Goal: Task Accomplishment & Management: Manage account settings

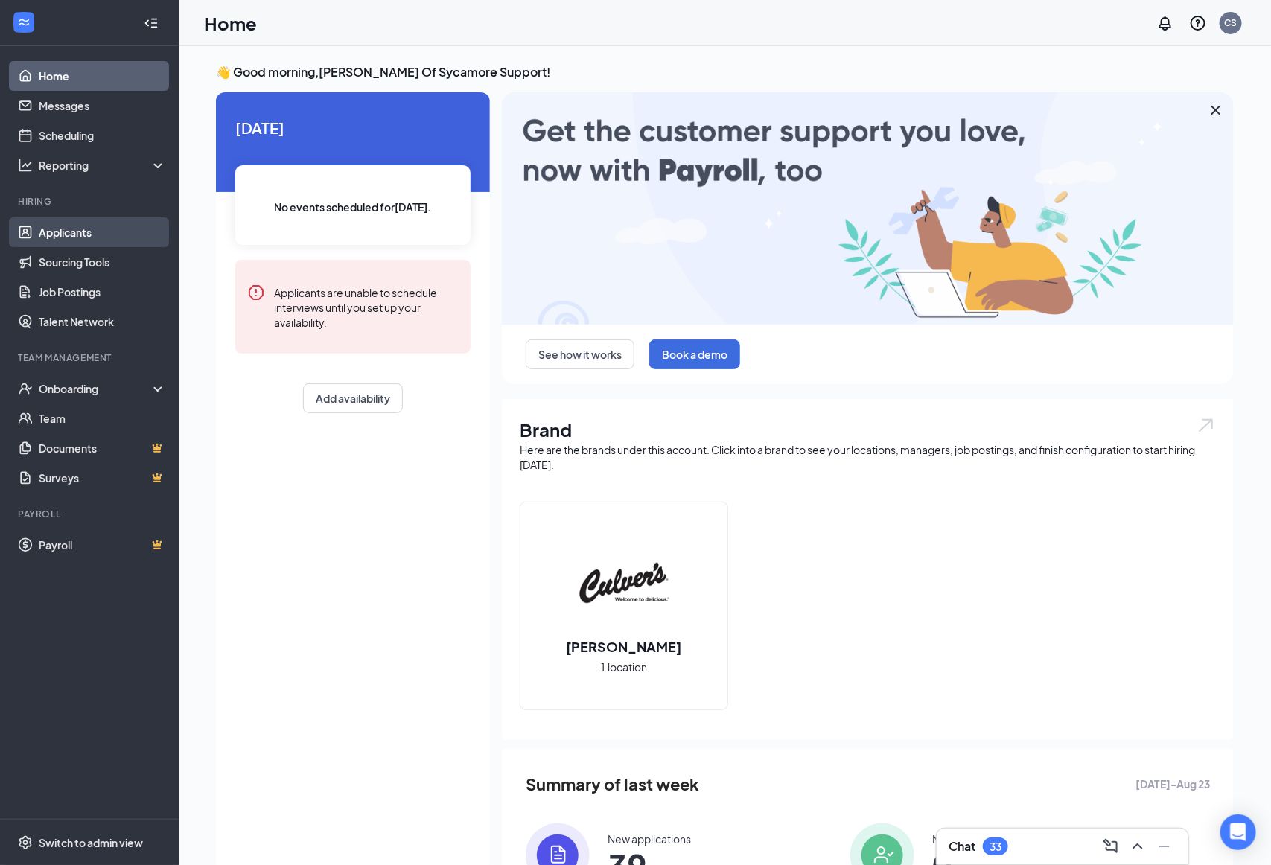
click at [53, 232] on link "Applicants" at bounding box center [102, 232] width 127 height 30
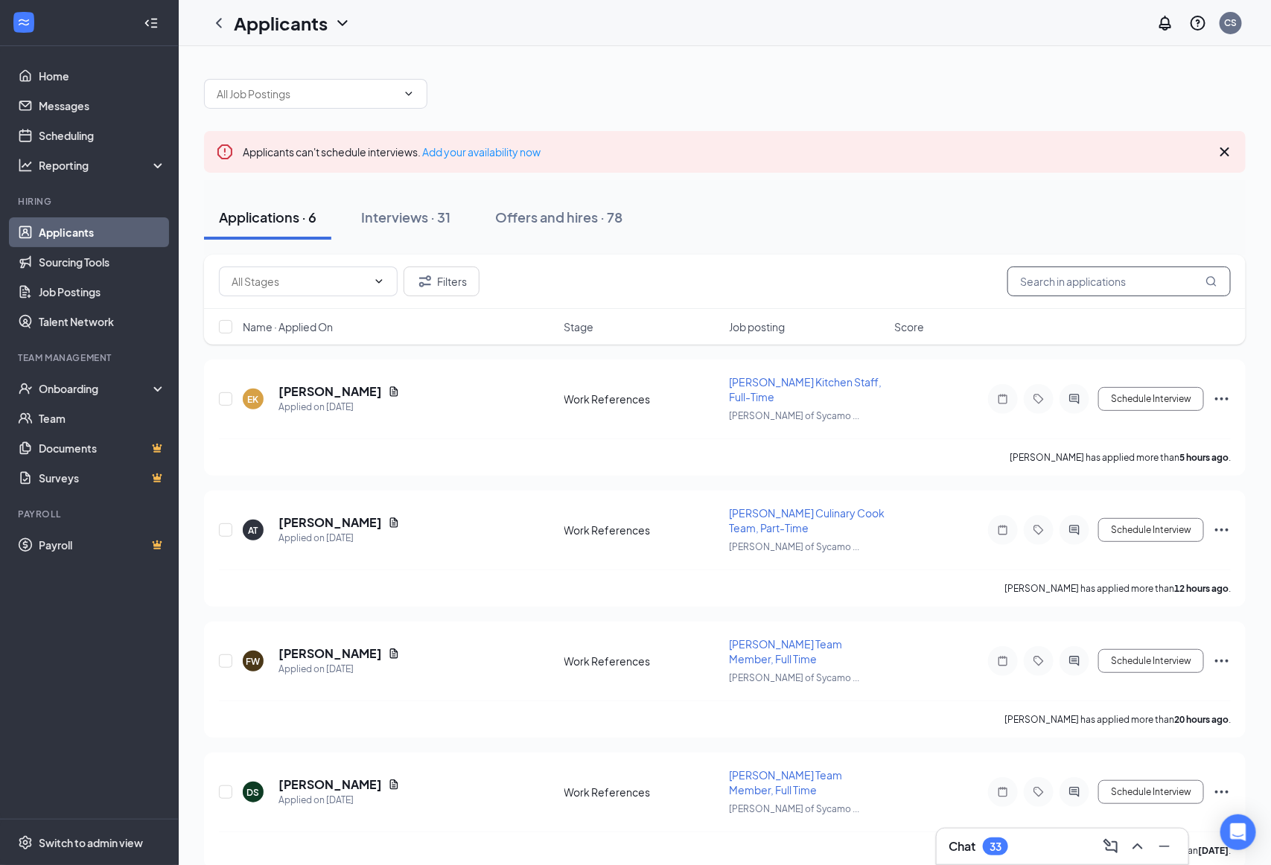
click at [1076, 287] on input "text" at bounding box center [1118, 282] width 223 height 30
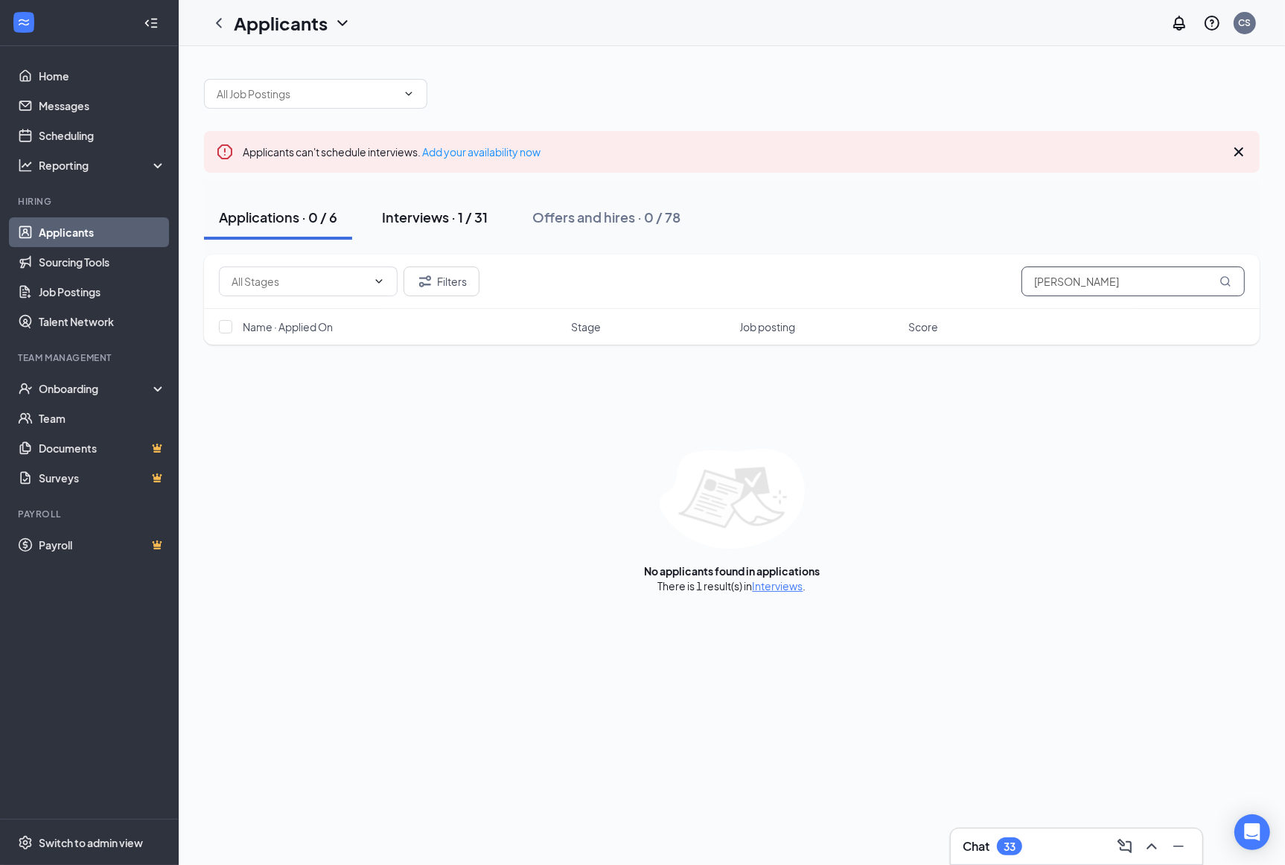
type input "[PERSON_NAME]"
click at [470, 216] on div "Interviews · 1 / 31" at bounding box center [435, 217] width 106 height 19
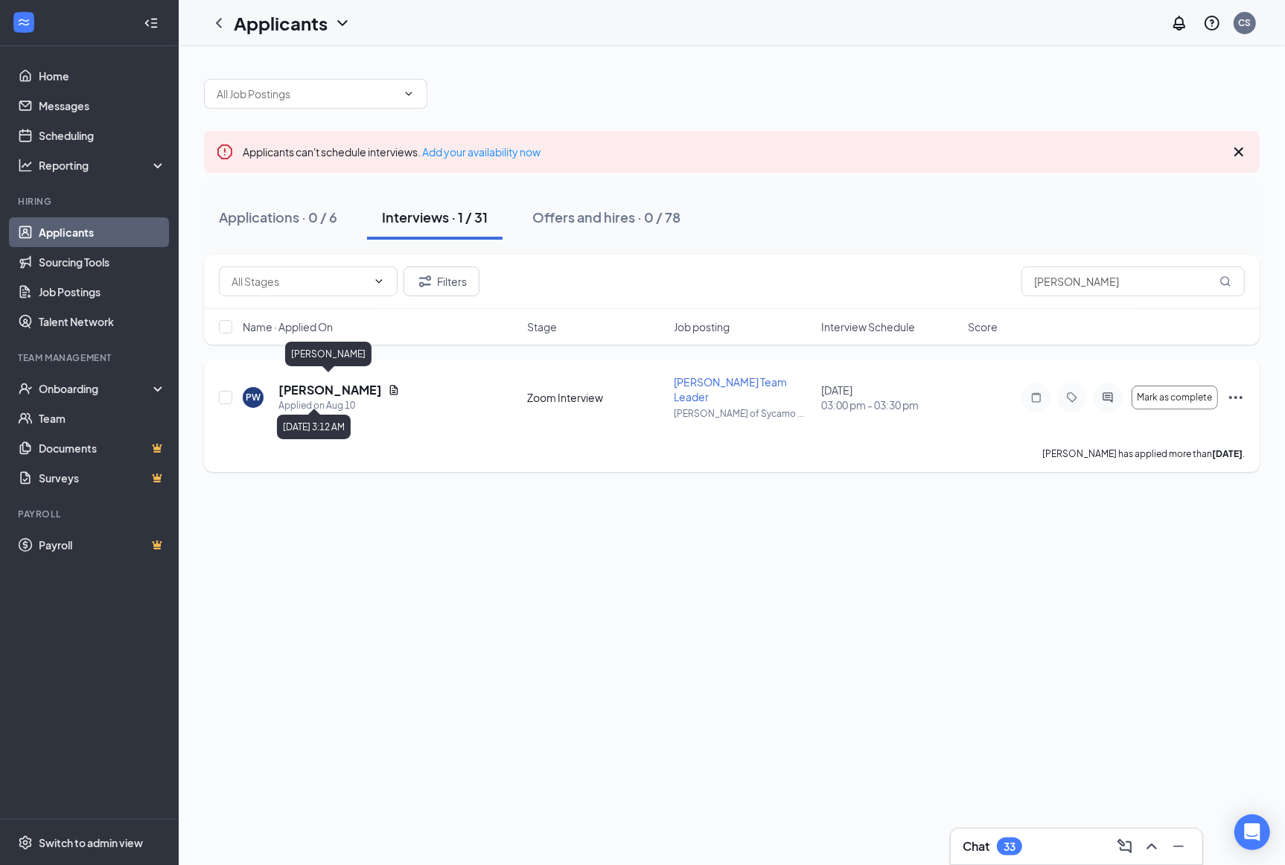
click at [366, 387] on h5 "[PERSON_NAME]" at bounding box center [329, 390] width 103 height 16
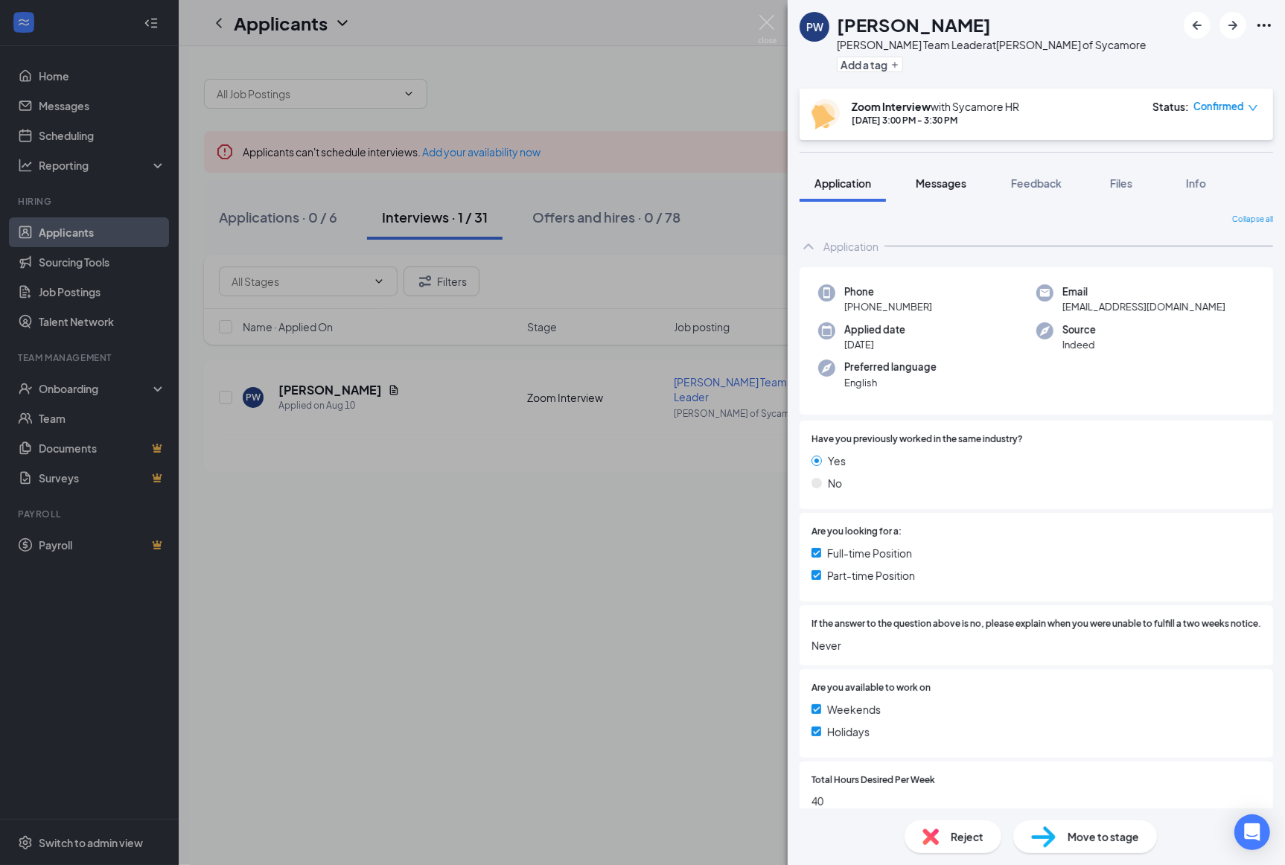
click at [942, 183] on span "Messages" at bounding box center [941, 182] width 51 height 13
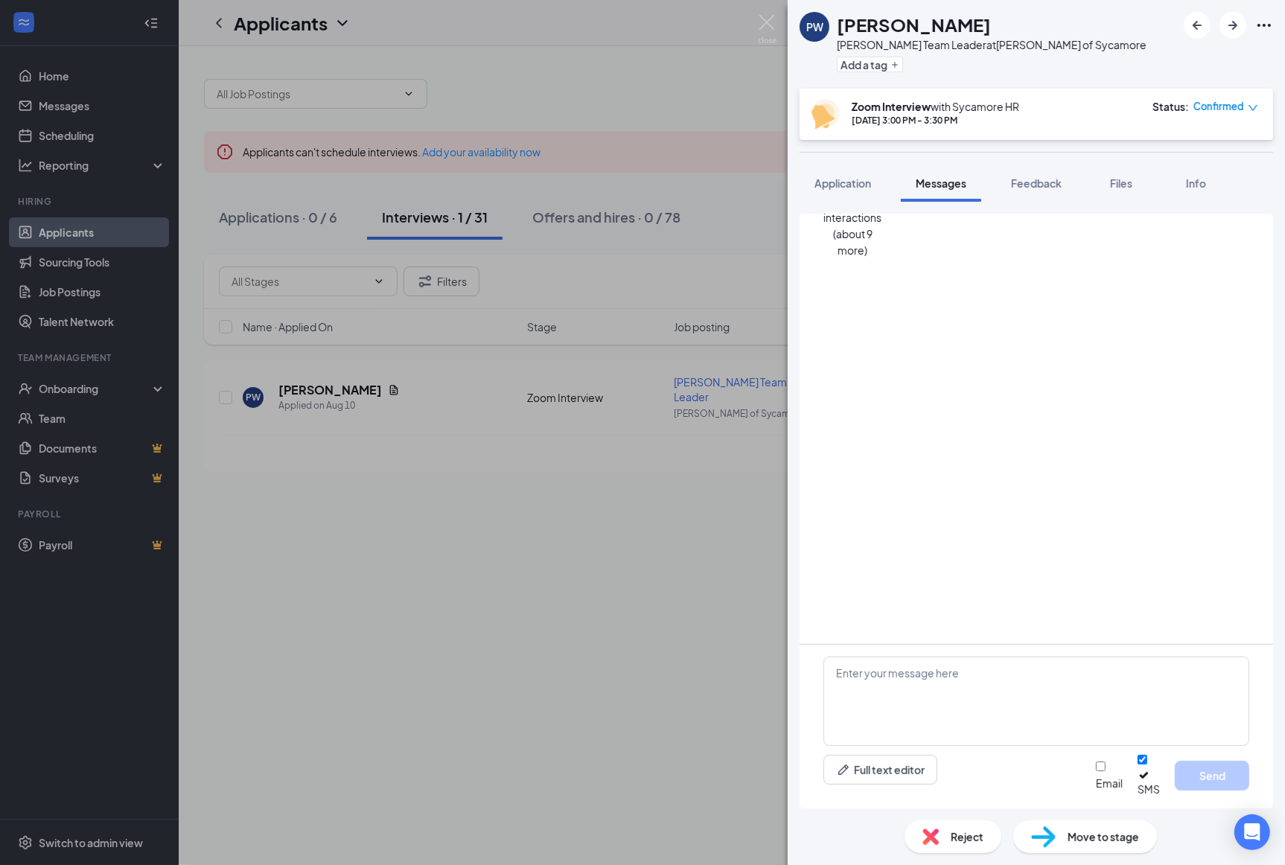
scroll to position [735, 0]
click at [542, 710] on div "PW Priscilla Williams Culver's Team Leader at Culver's of Sycamore Add a tag Zo…" at bounding box center [642, 432] width 1285 height 865
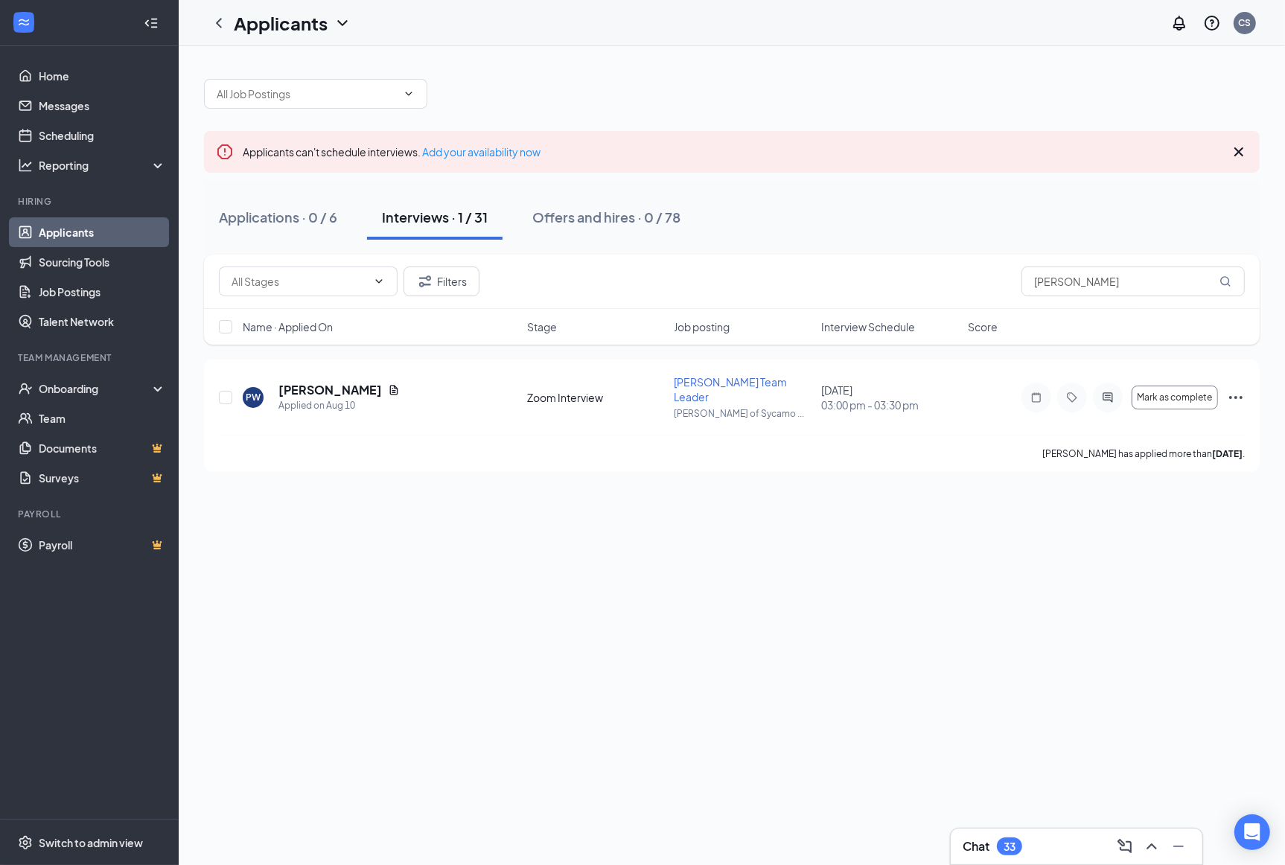
click at [1004, 840] on div "33" at bounding box center [1009, 846] width 12 height 13
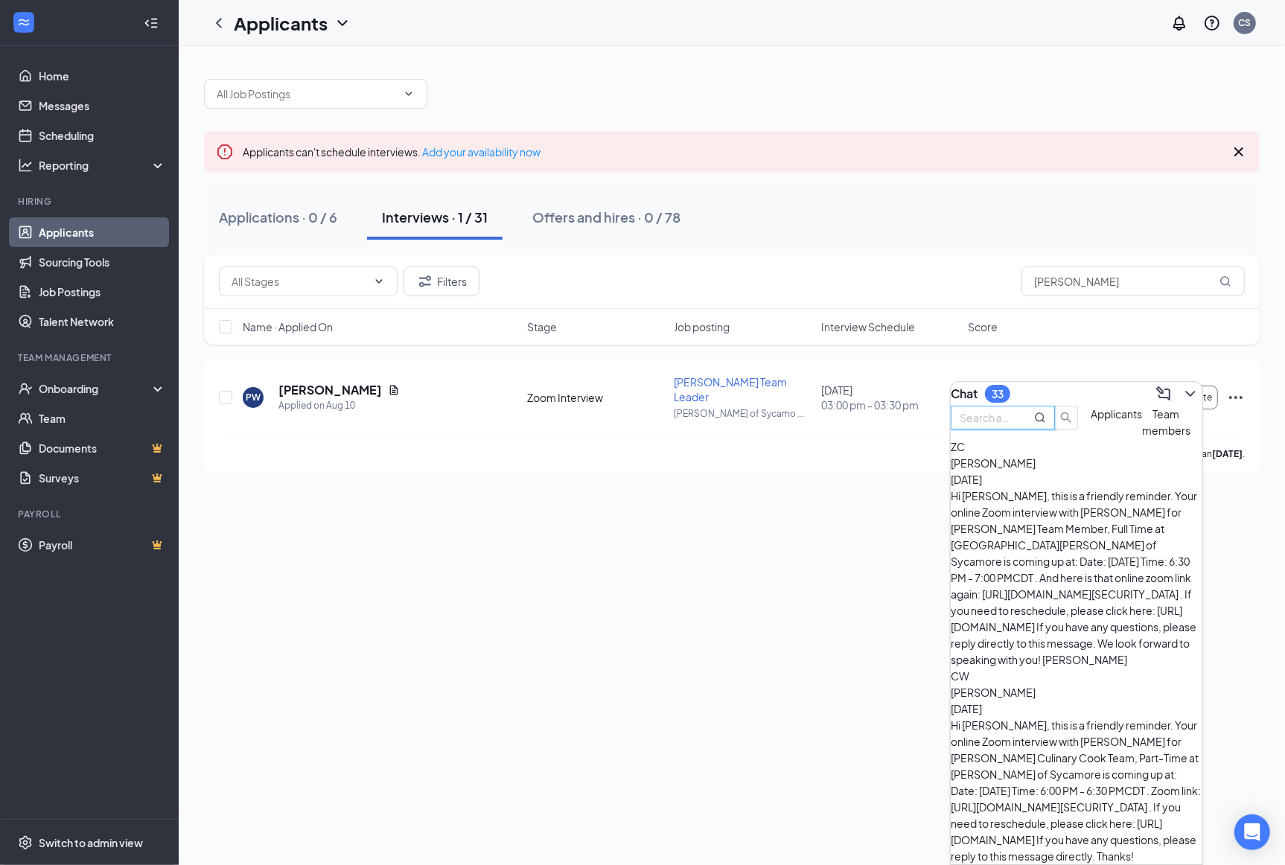
click at [1013, 426] on input "text" at bounding box center [987, 417] width 54 height 16
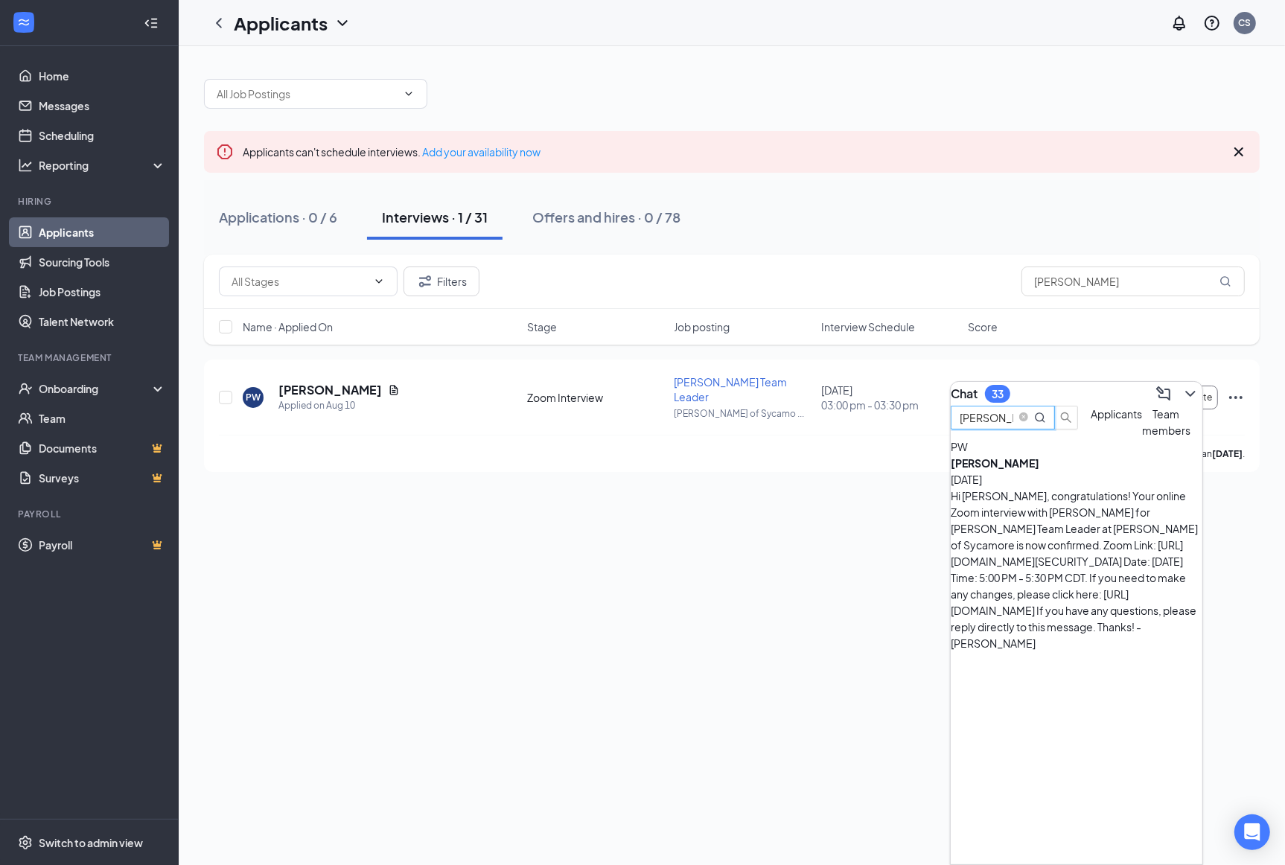
type input "[PERSON_NAME]"
click at [1062, 500] on div "PW Priscilla Williams Aug 25 Hi Priscilla, congratulations! Your online Zoom in…" at bounding box center [1077, 544] width 252 height 213
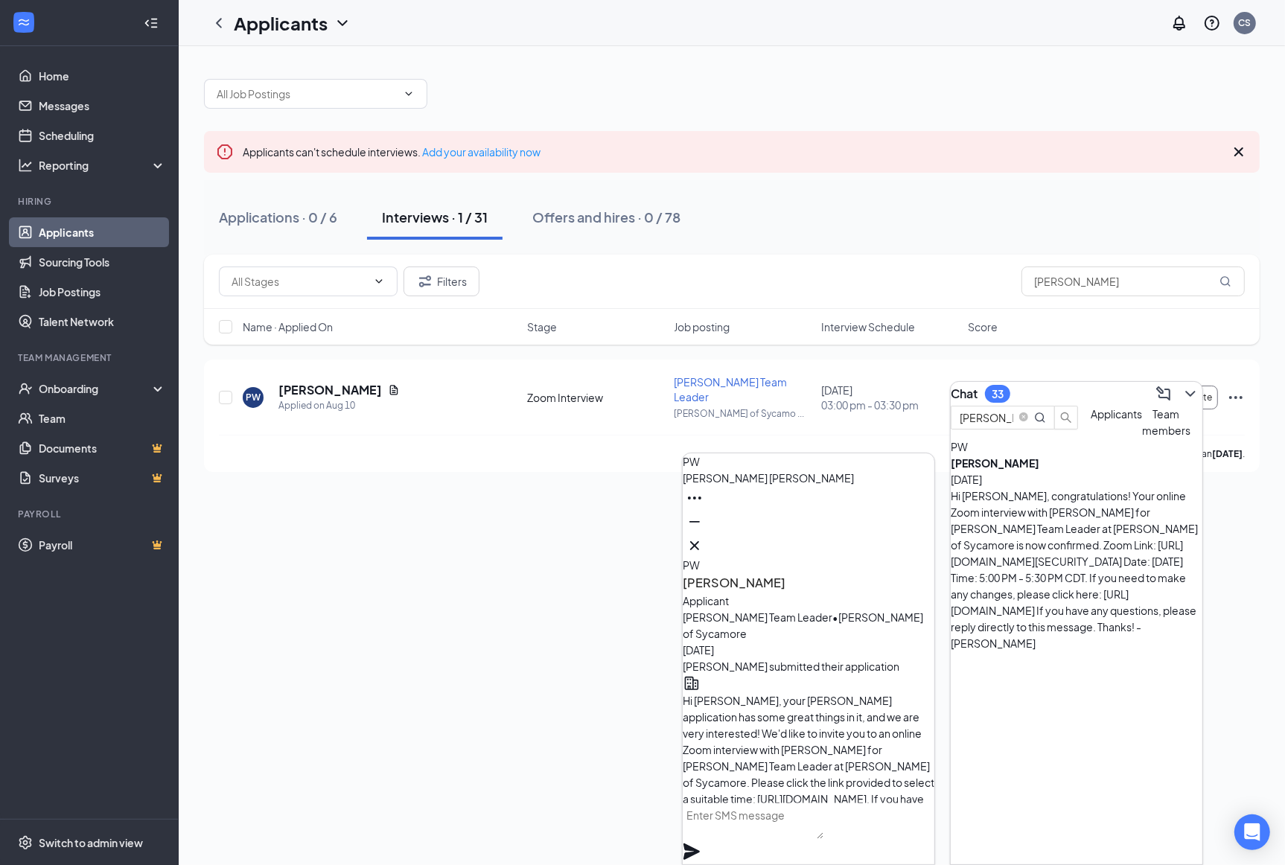
scroll to position [-1308, 0]
click at [703, 507] on icon "Ellipses" at bounding box center [695, 498] width 18 height 18
click at [936, 576] on link "View message history" at bounding box center [913, 568] width 106 height 16
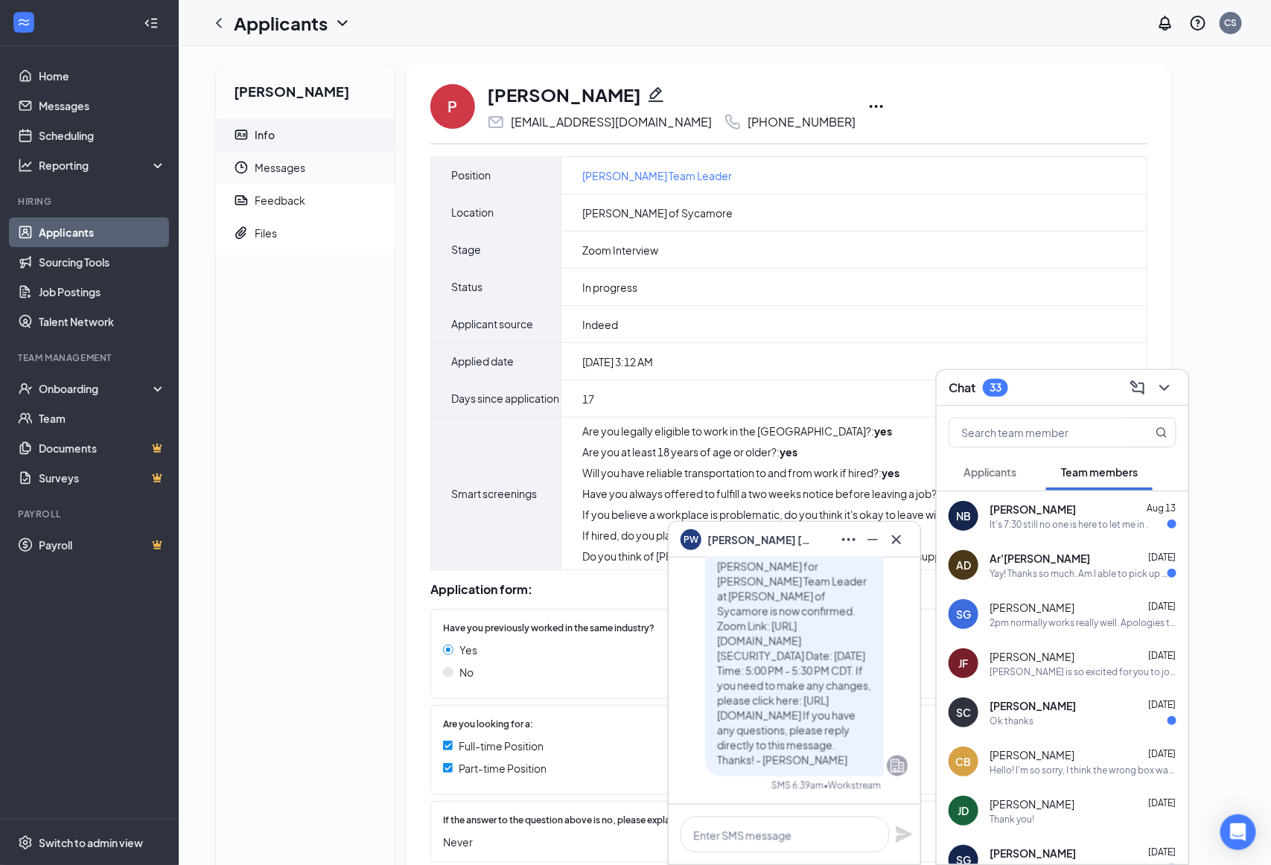
click at [368, 179] on span "Messages" at bounding box center [319, 167] width 128 height 33
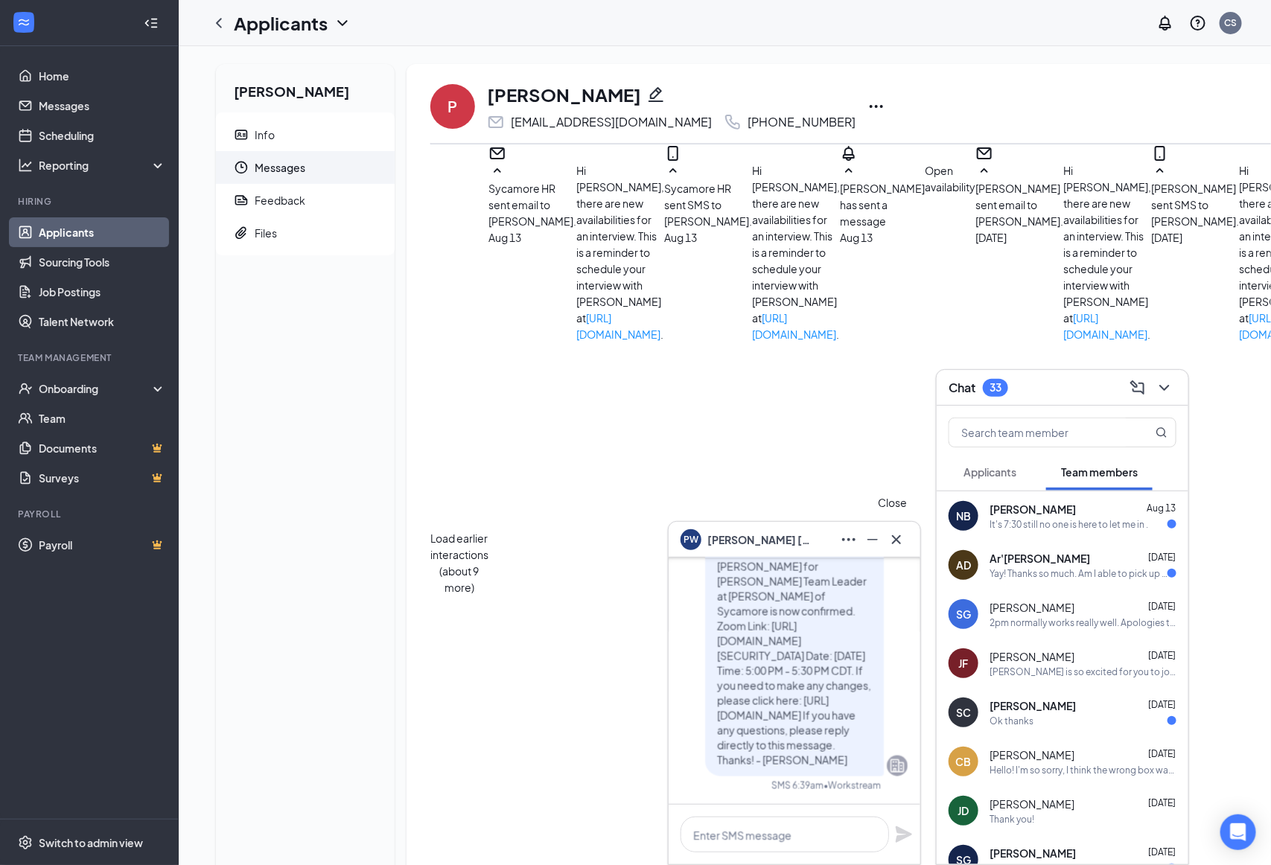
click at [893, 543] on icon "Cross" at bounding box center [896, 540] width 18 height 18
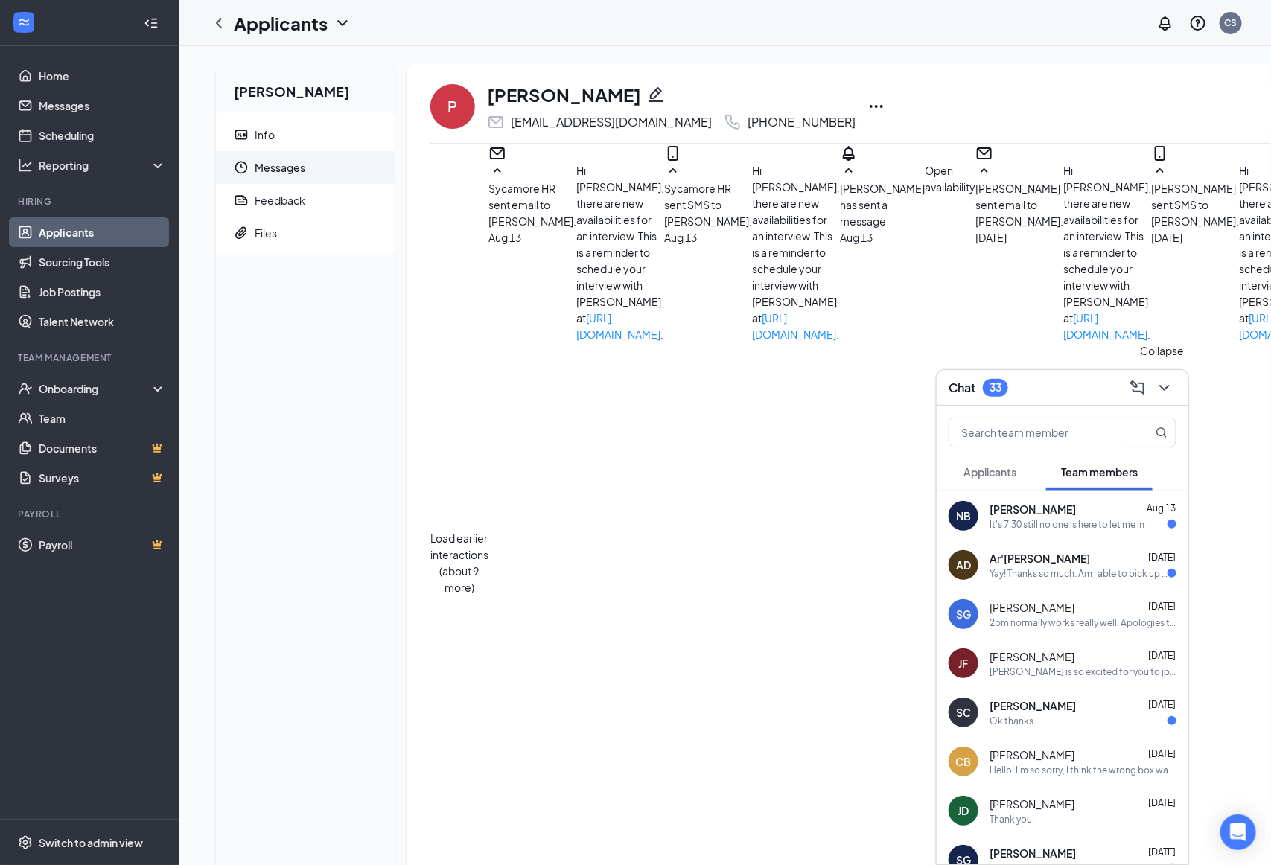
click at [1163, 386] on icon "ChevronDown" at bounding box center [1164, 388] width 18 height 18
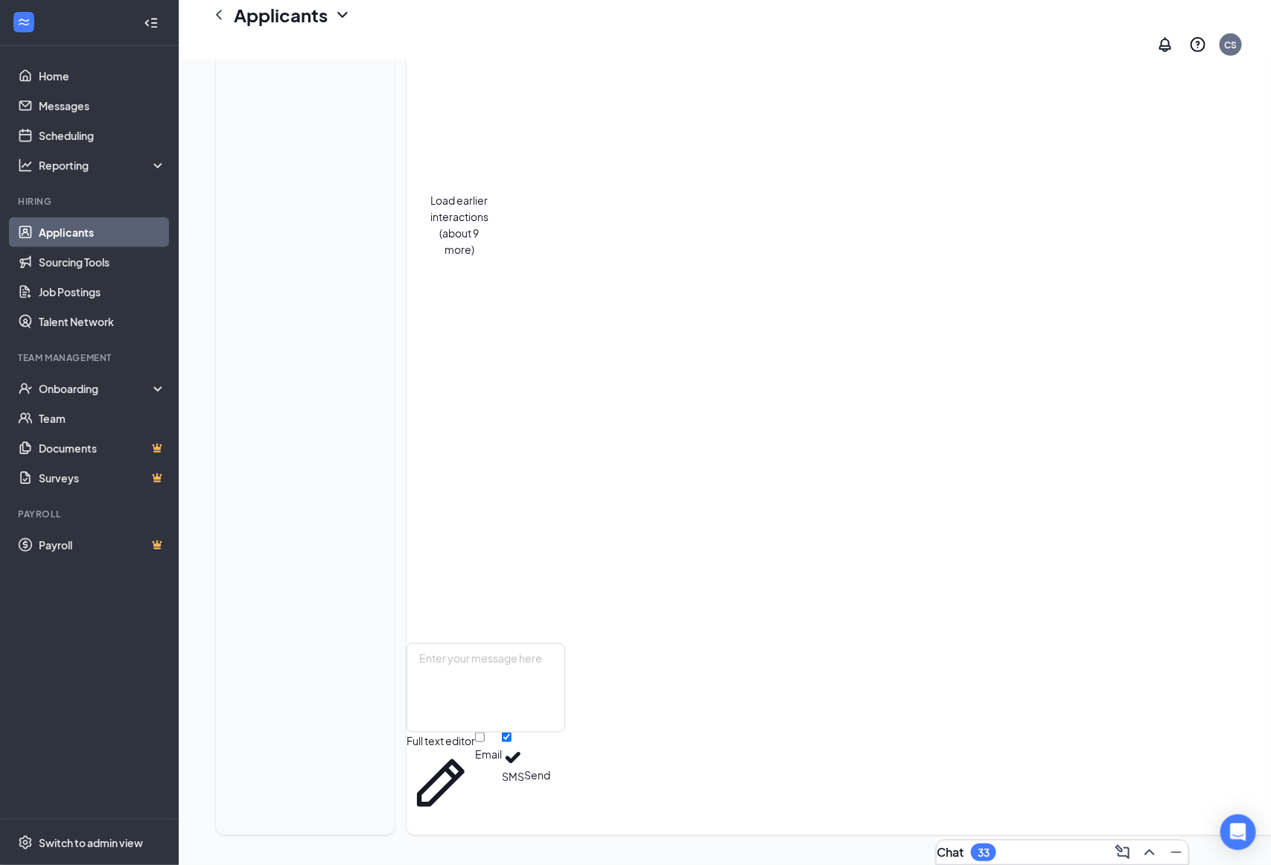
scroll to position [594, 0]
